Goal: Transaction & Acquisition: Purchase product/service

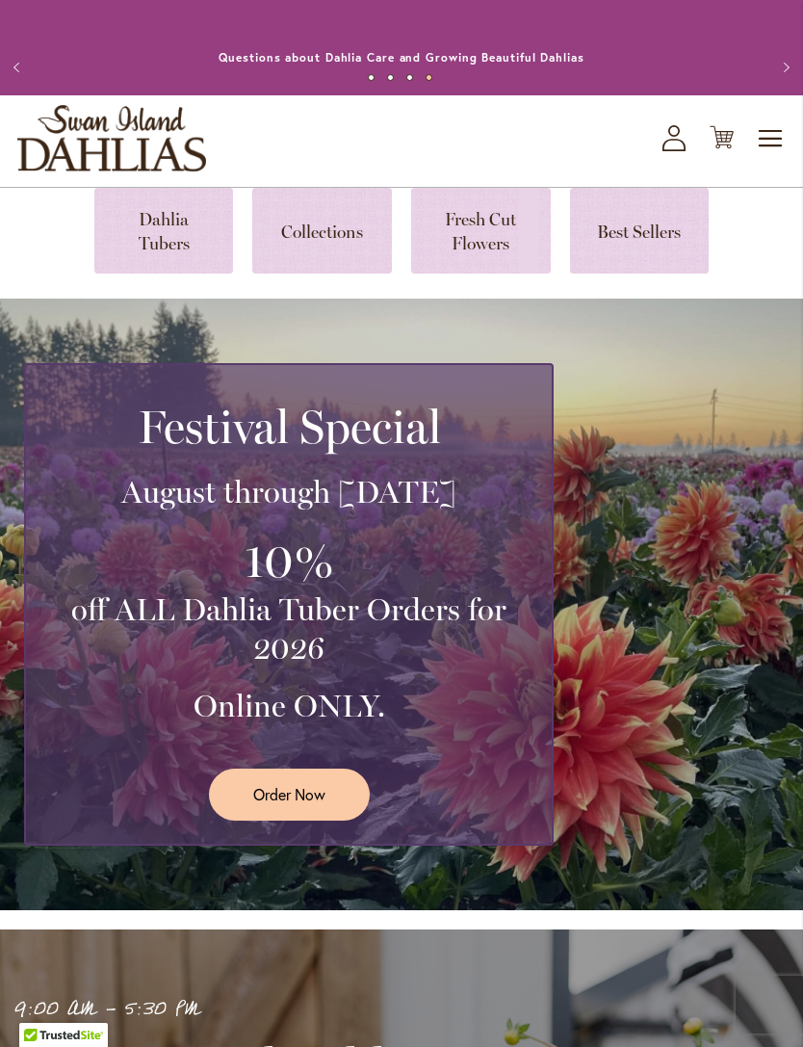
click at [300, 805] on span "Order Now" at bounding box center [289, 794] width 72 height 22
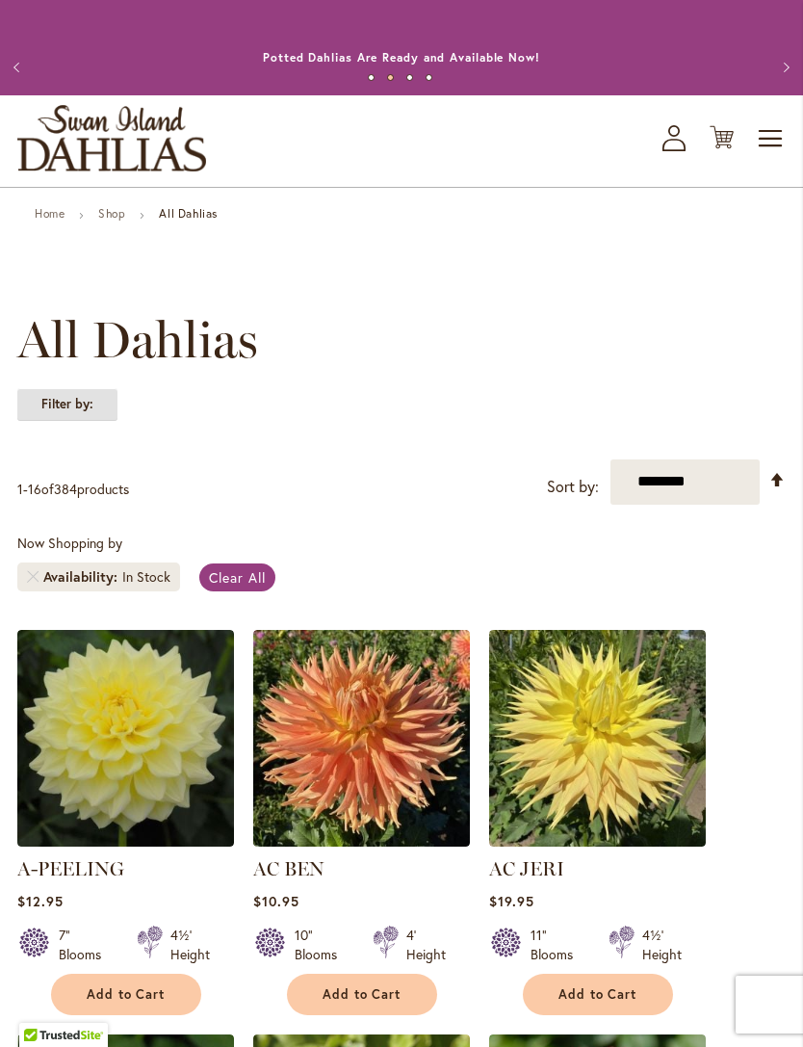
click at [55, 421] on strong "Filter by:" at bounding box center [67, 404] width 100 height 33
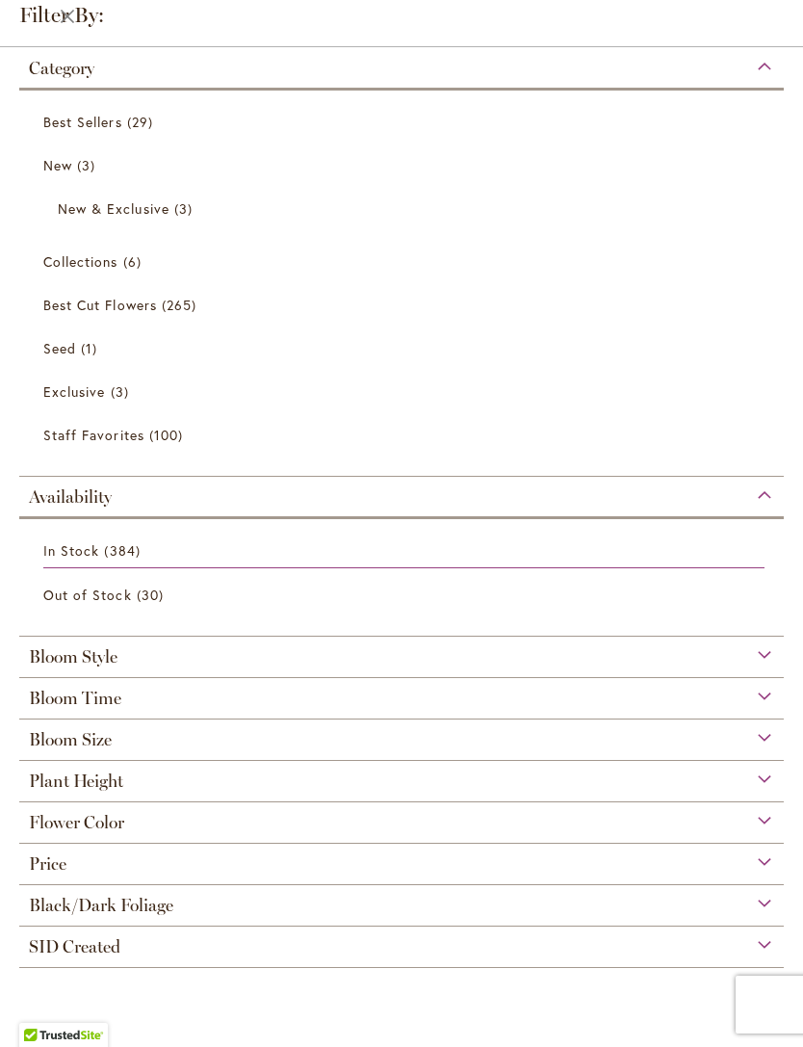
scroll to position [484, 0]
click at [180, 314] on span "265 items" at bounding box center [181, 305] width 39 height 20
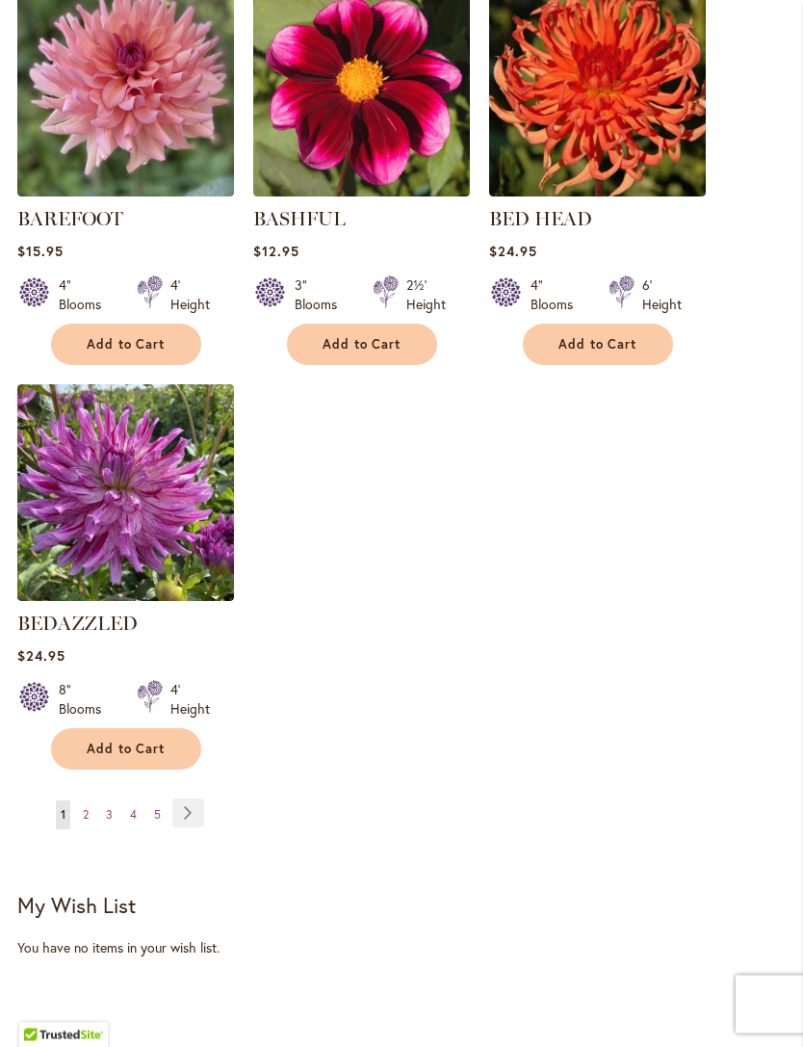
scroll to position [2267, 0]
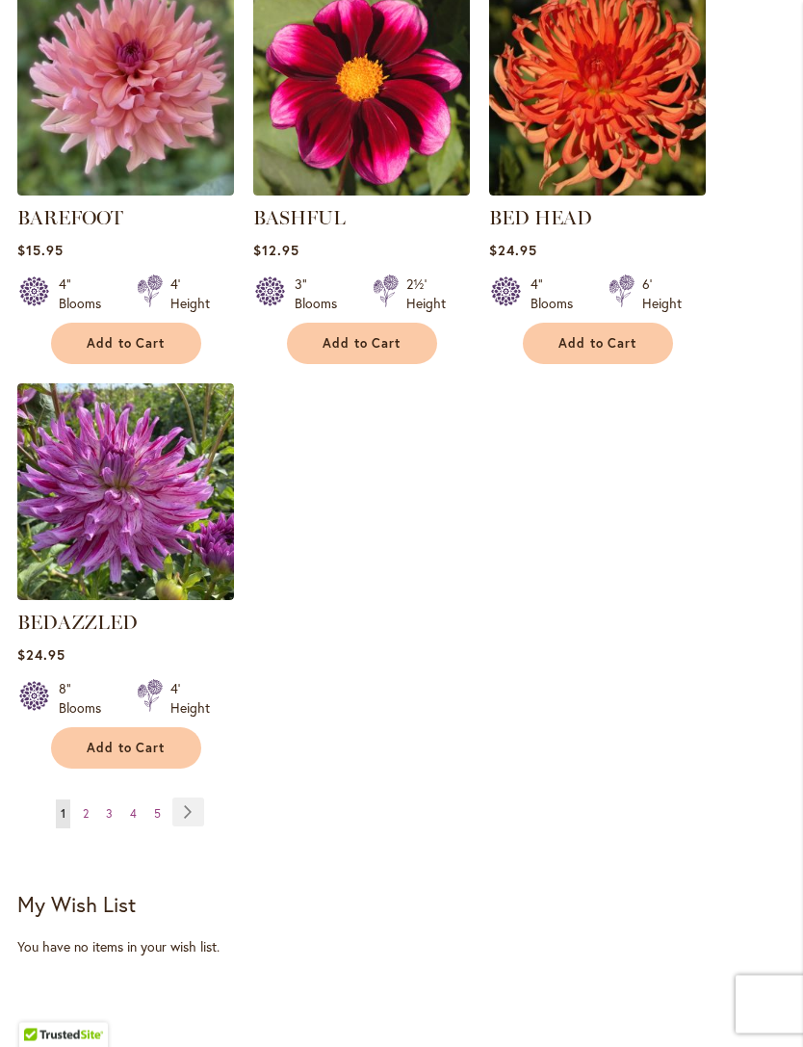
click at [78, 829] on link "Page 2" at bounding box center [85, 814] width 15 height 29
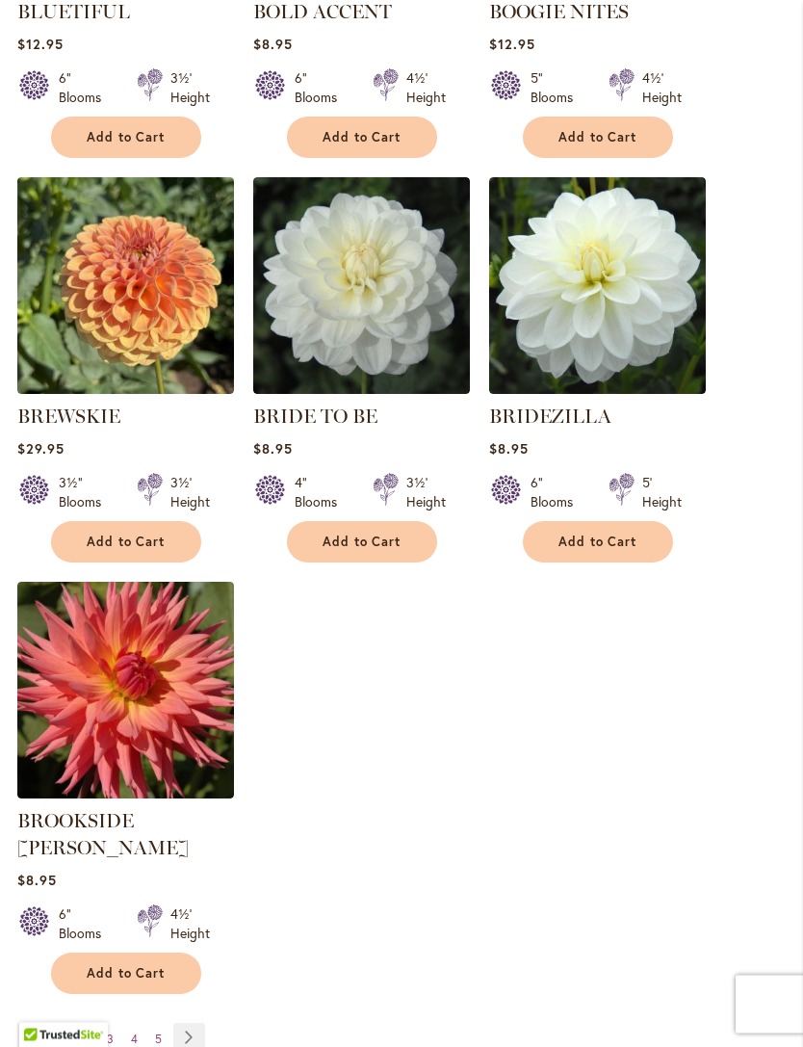
scroll to position [2098, 0]
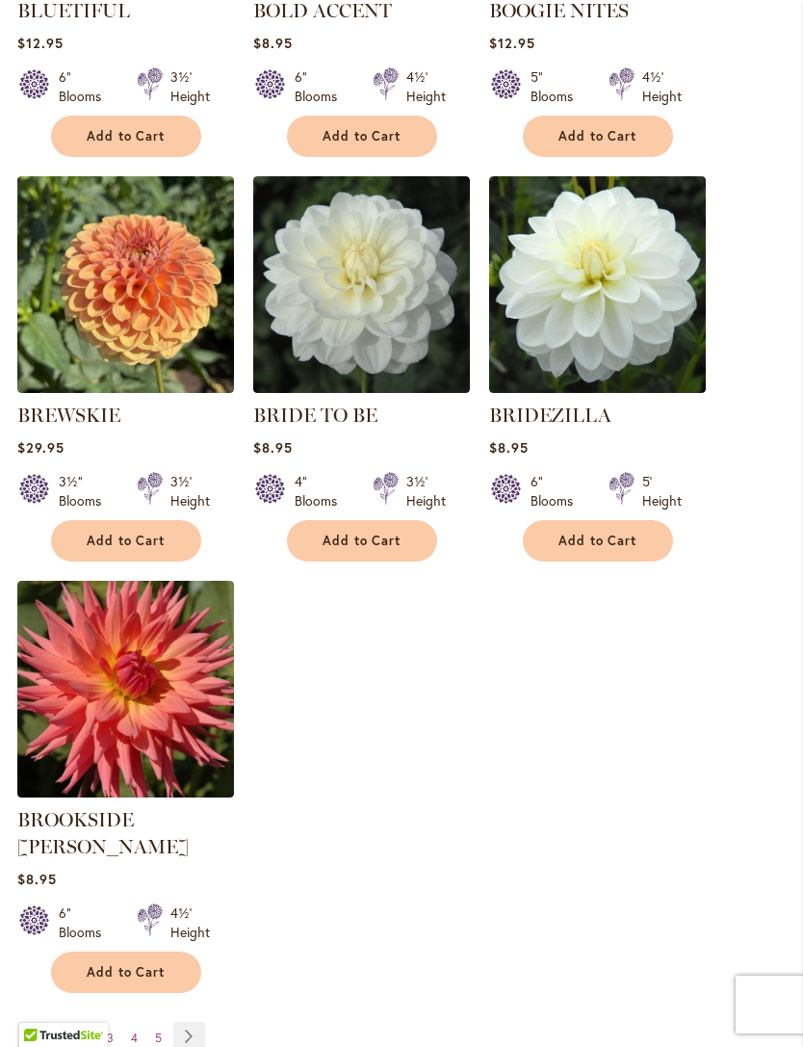
click at [103, 1024] on link "Page 3" at bounding box center [110, 1038] width 16 height 29
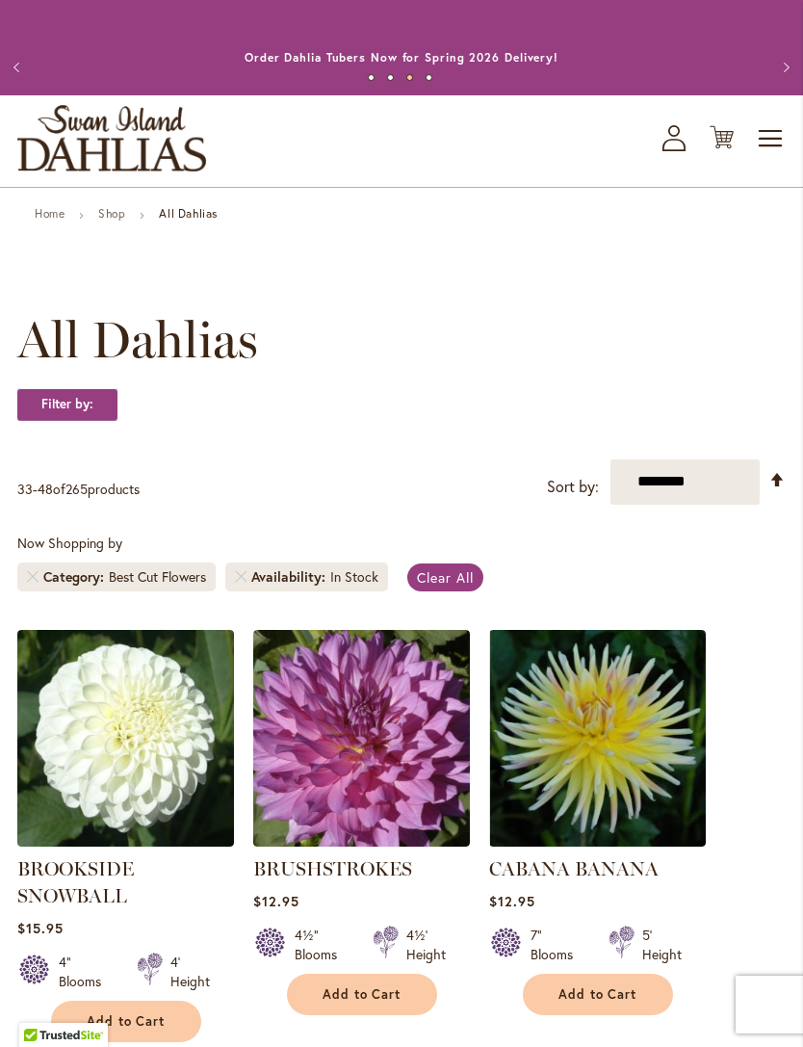
click at [775, 158] on span "Toggle Nav" at bounding box center [771, 138] width 29 height 39
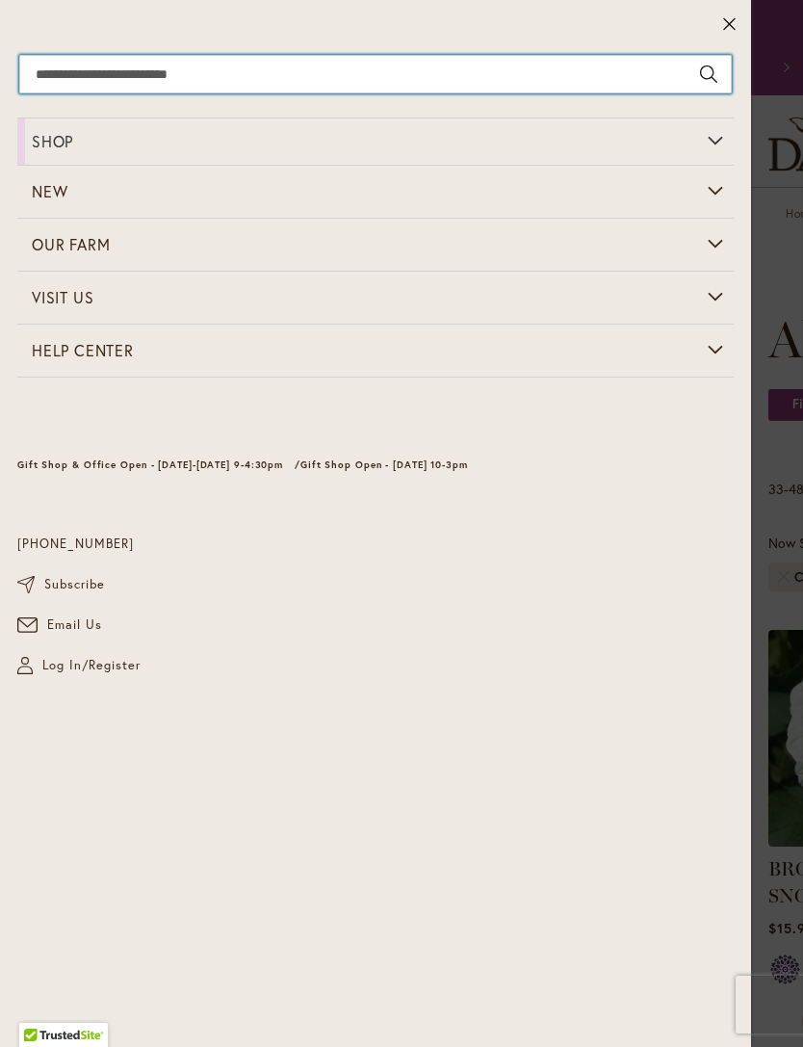
click at [70, 75] on input "Search" at bounding box center [375, 74] width 713 height 39
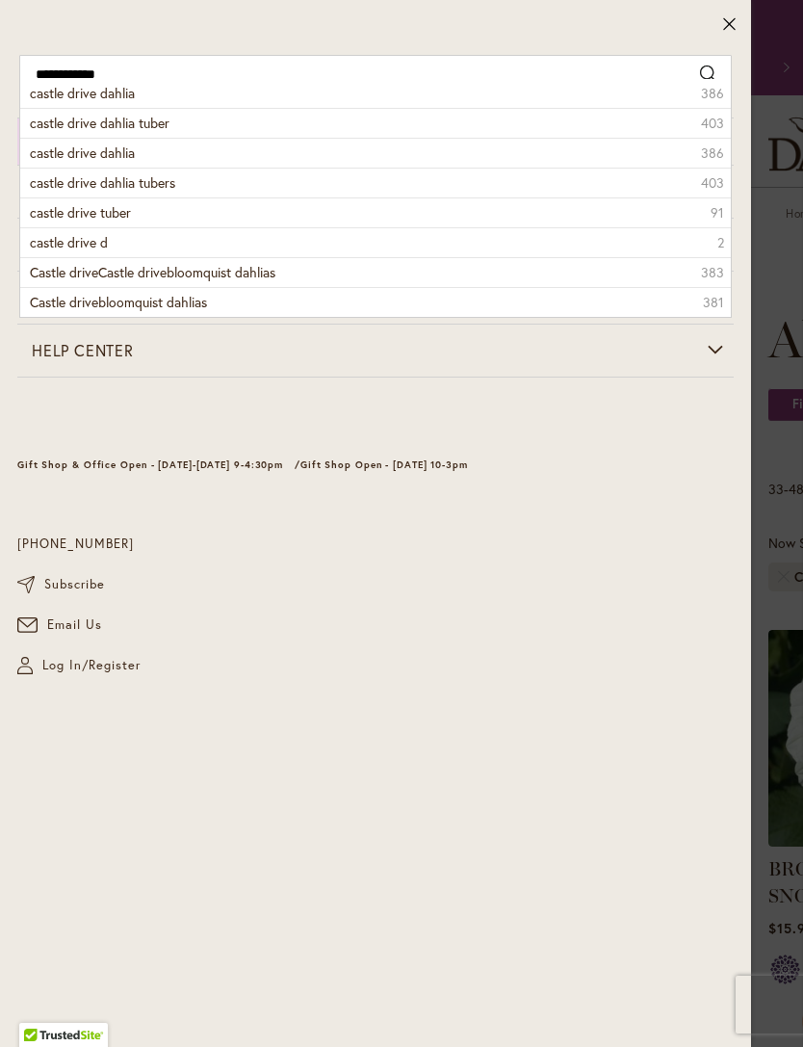
click at [55, 121] on span "castle drive dahlia tuber" at bounding box center [100, 123] width 140 height 18
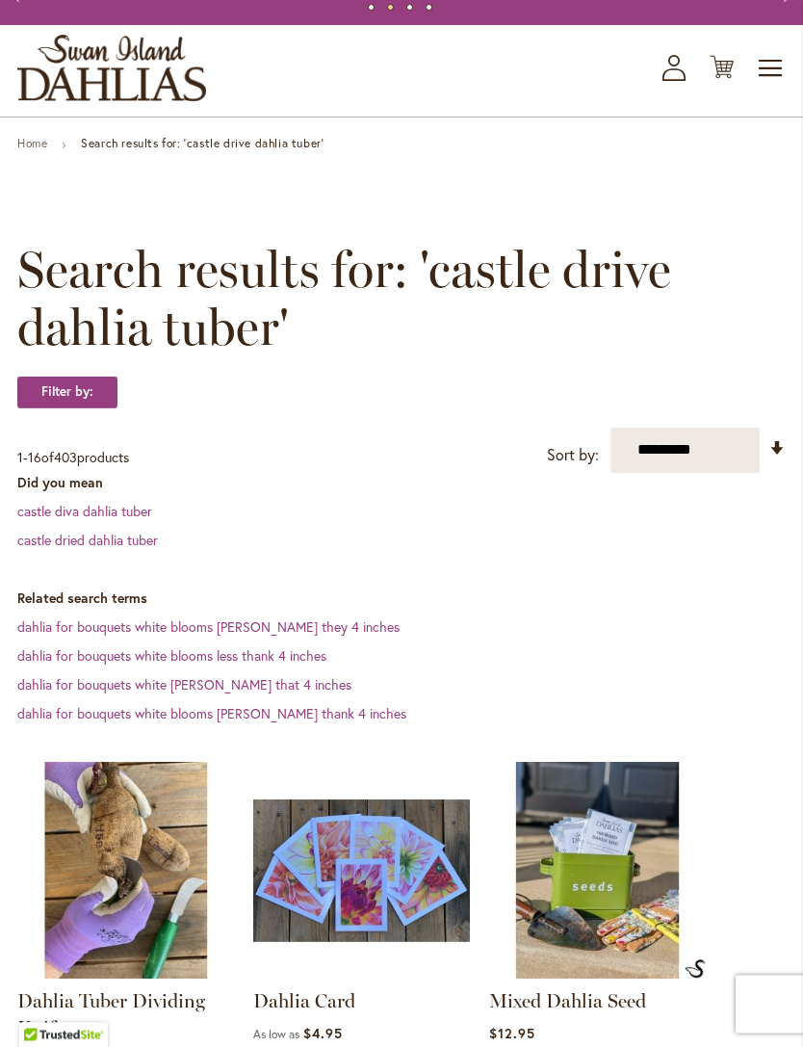
scroll to position [70, 0]
click at [42, 520] on link "castle diva dahlia tuber" at bounding box center [84, 511] width 135 height 18
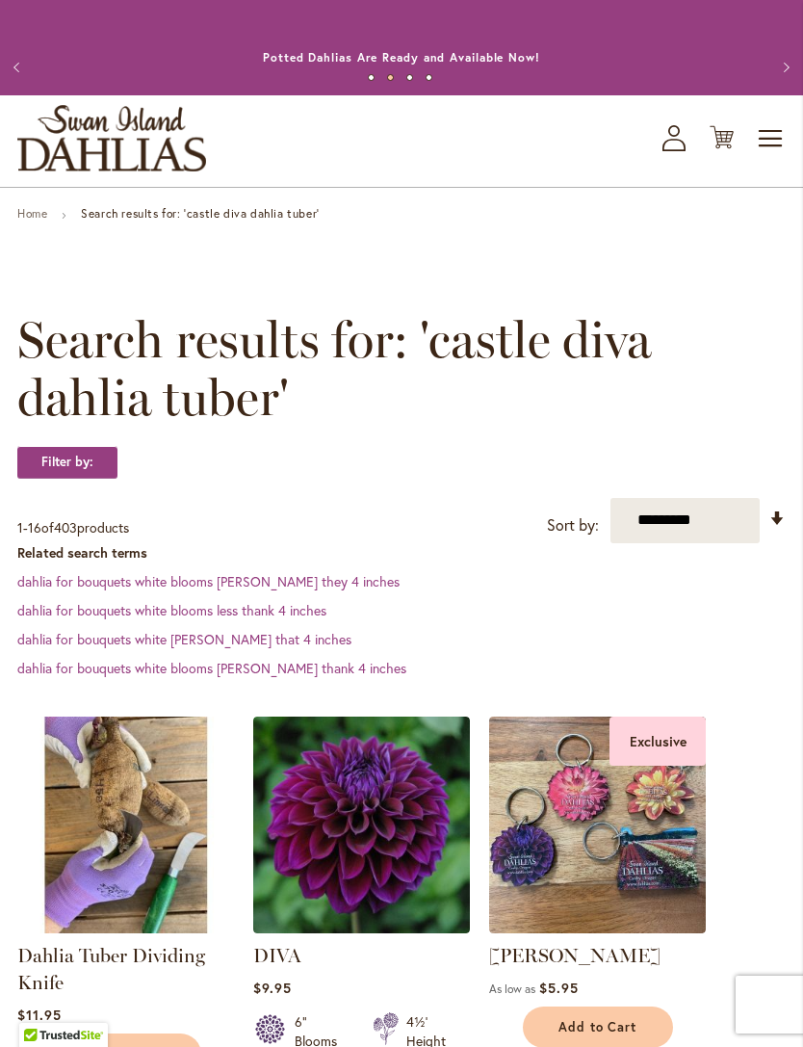
click at [9, 64] on button "Previous" at bounding box center [19, 67] width 39 height 39
